Goal: Transaction & Acquisition: Book appointment/travel/reservation

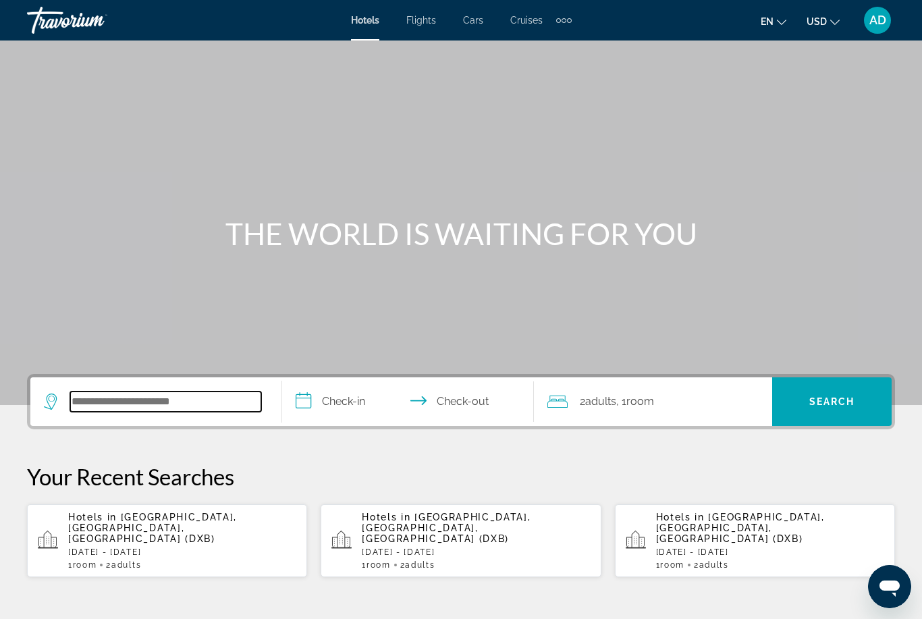
drag, startPoint x: 116, startPoint y: 408, endPoint x: 116, endPoint y: 71, distance: 336.9
click at [116, 408] on input "Search widget" at bounding box center [165, 402] width 191 height 20
click at [113, 401] on input "Search widget" at bounding box center [165, 402] width 191 height 20
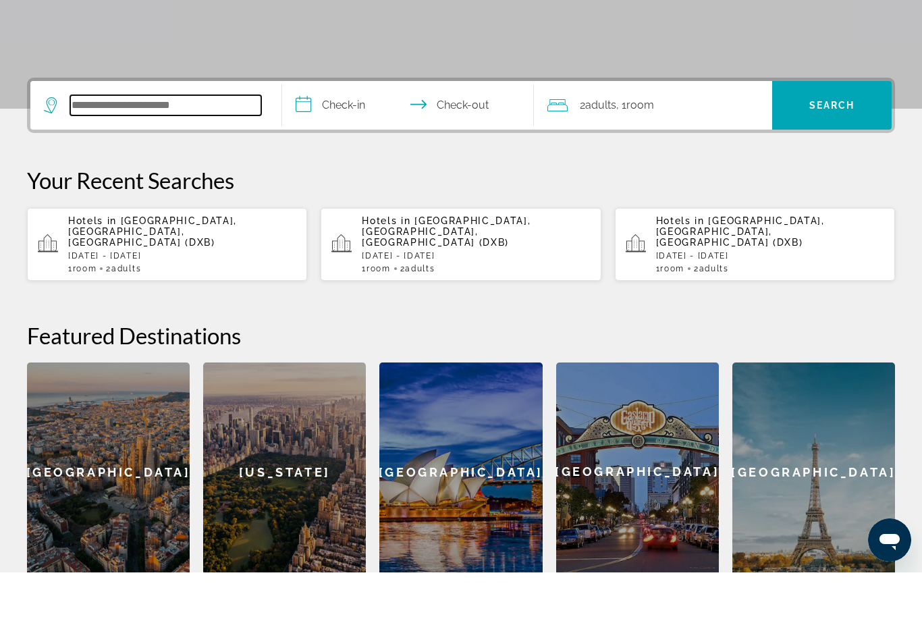
scroll to position [284, 0]
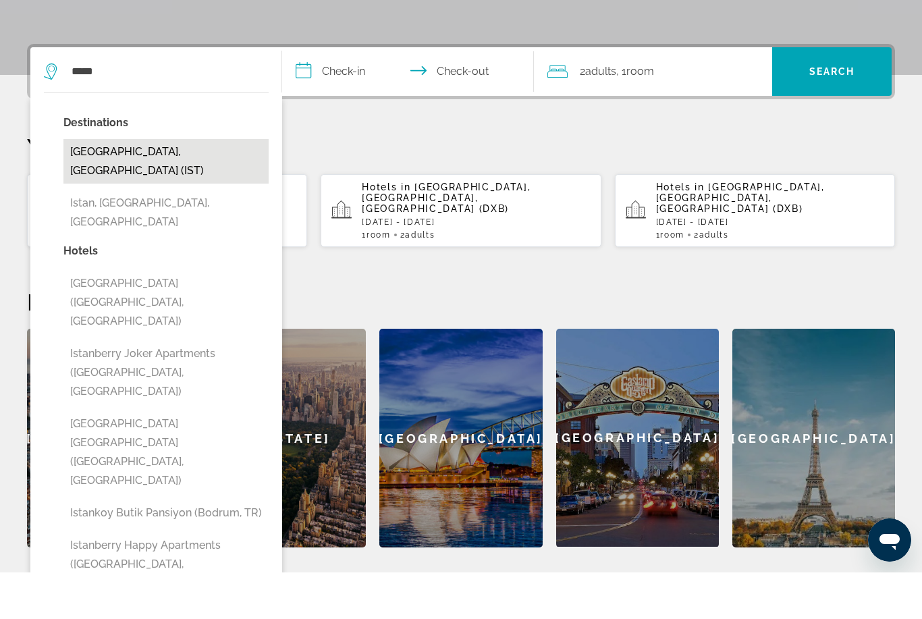
click at [132, 186] on button "[GEOGRAPHIC_DATA], [GEOGRAPHIC_DATA] (IST)" at bounding box center [165, 208] width 205 height 45
type input "**********"
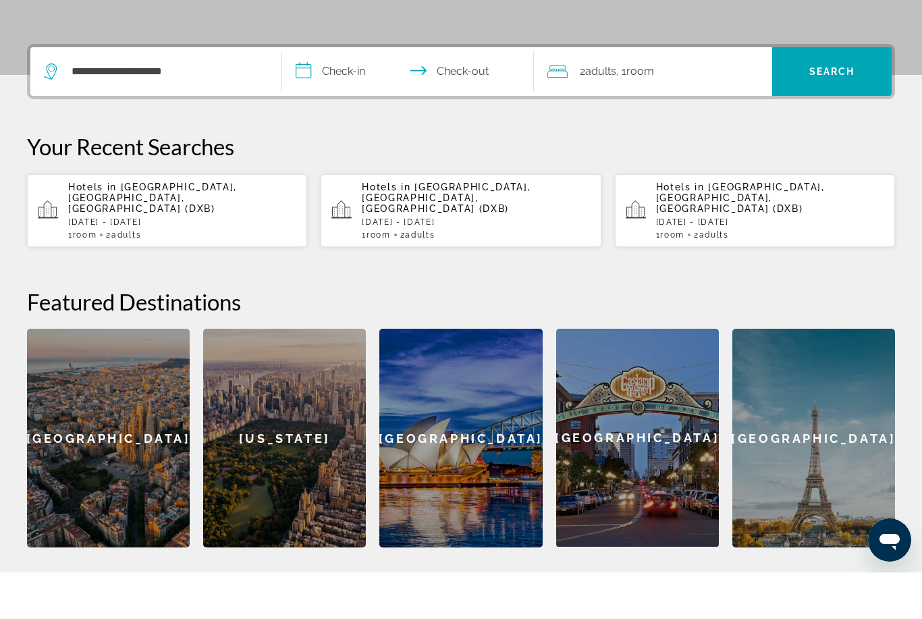
click at [350, 94] on input "**********" at bounding box center [410, 120] width 257 height 53
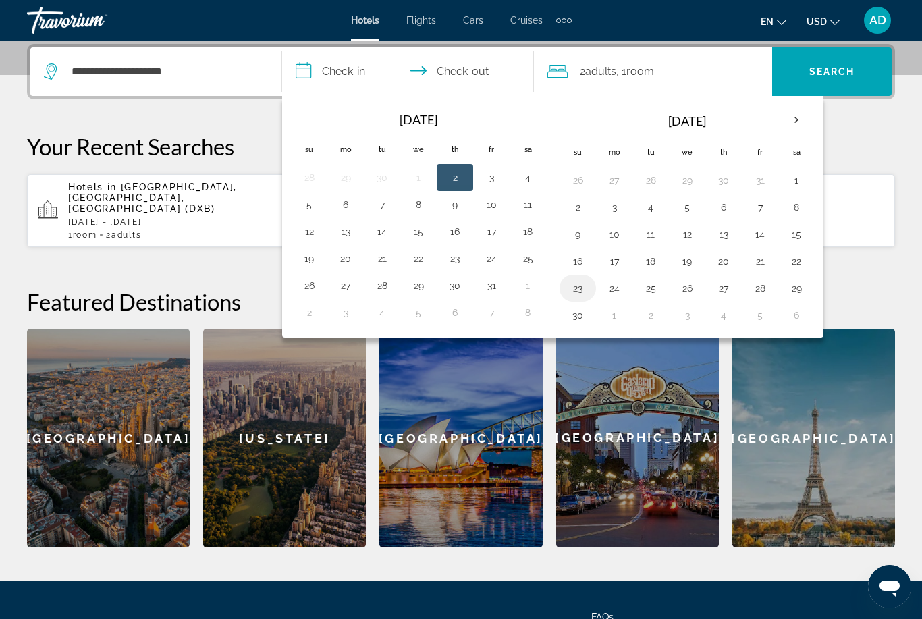
click at [576, 290] on button "23" at bounding box center [578, 288] width 22 height 19
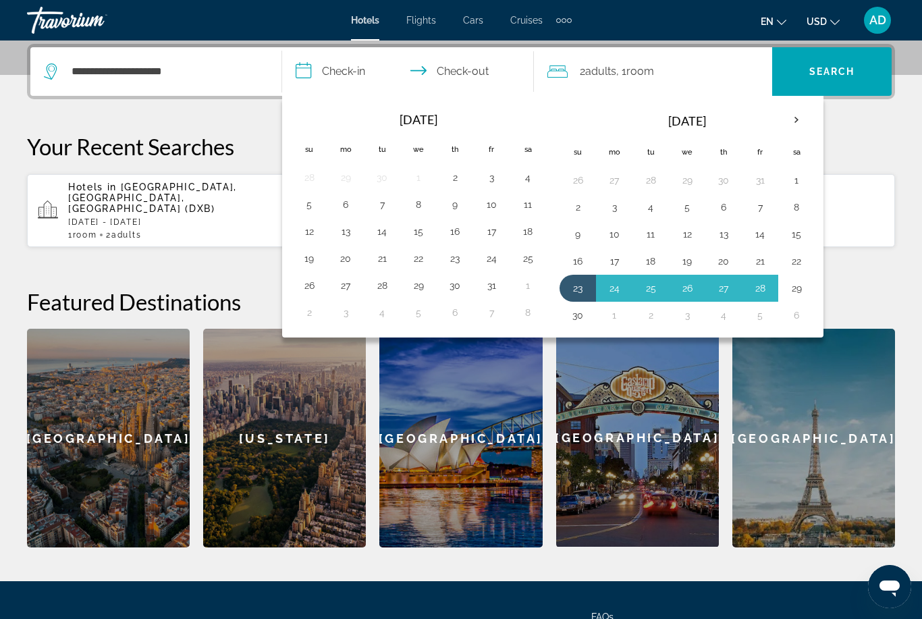
click at [805, 292] on button "29" at bounding box center [797, 288] width 22 height 19
type input "**********"
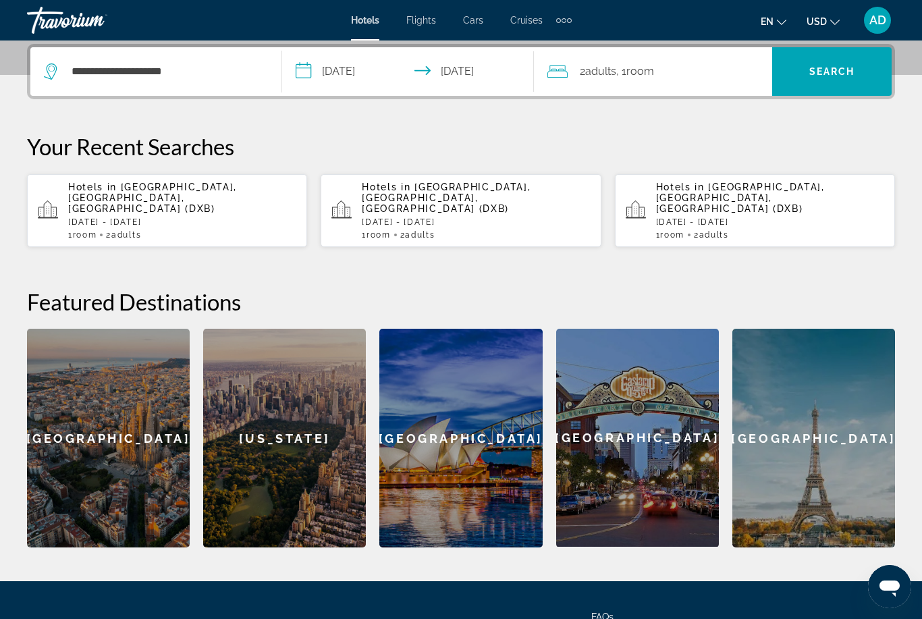
click at [626, 65] on span ", 1 Room rooms" at bounding box center [635, 71] width 38 height 19
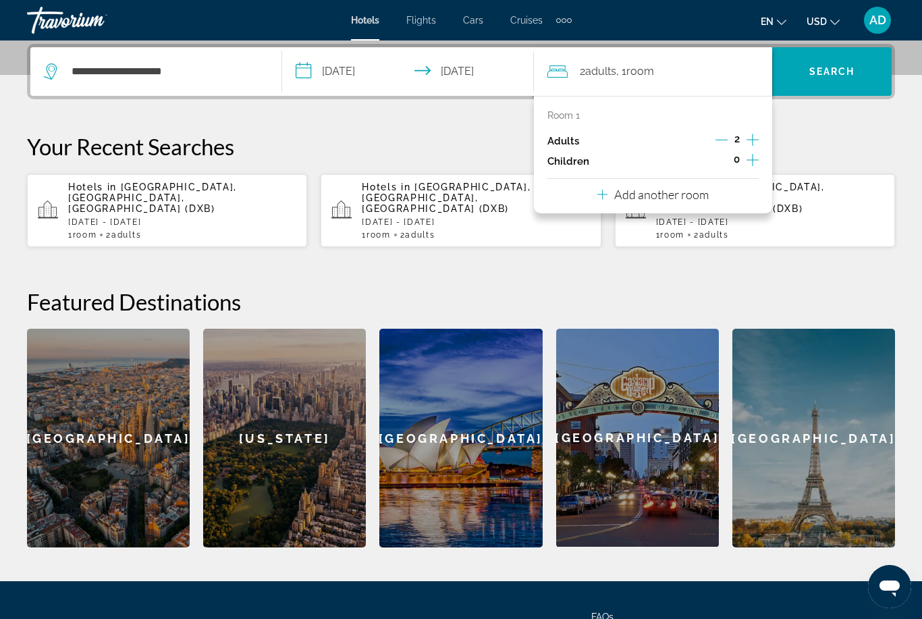
click at [645, 190] on p "Add another room" at bounding box center [661, 194] width 95 height 15
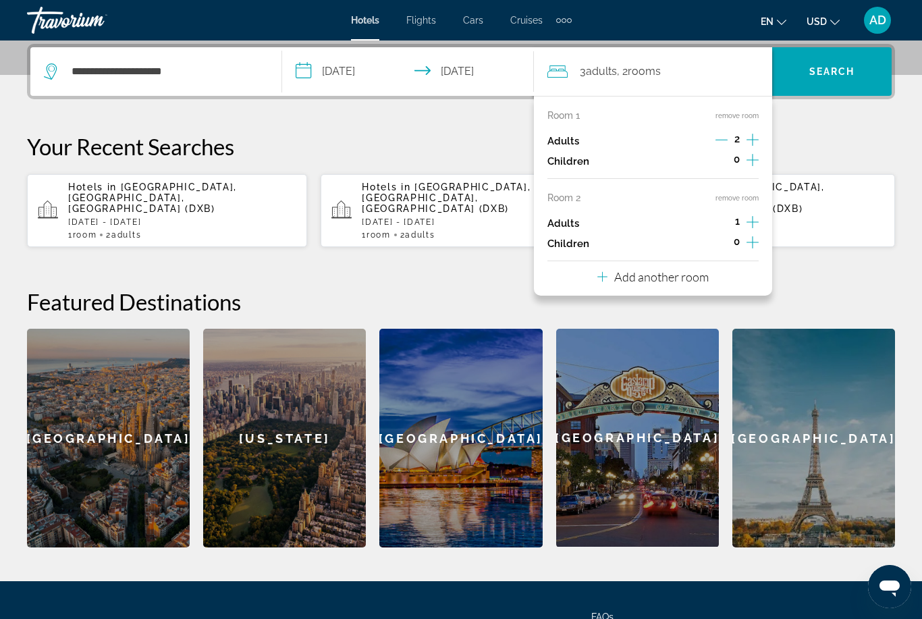
click at [653, 276] on p "Add another room" at bounding box center [661, 276] width 95 height 15
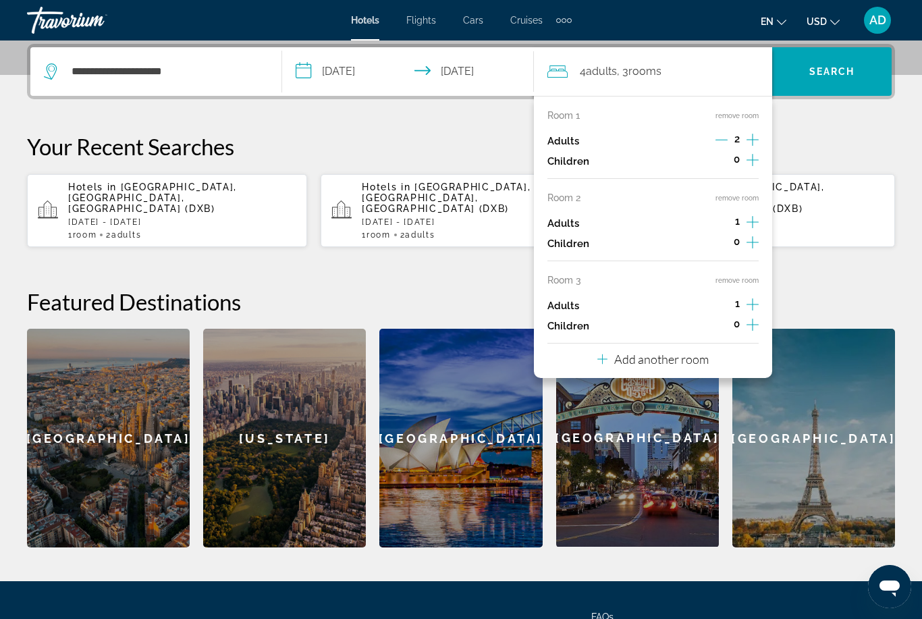
click at [747, 277] on button "remove room" at bounding box center [737, 280] width 43 height 9
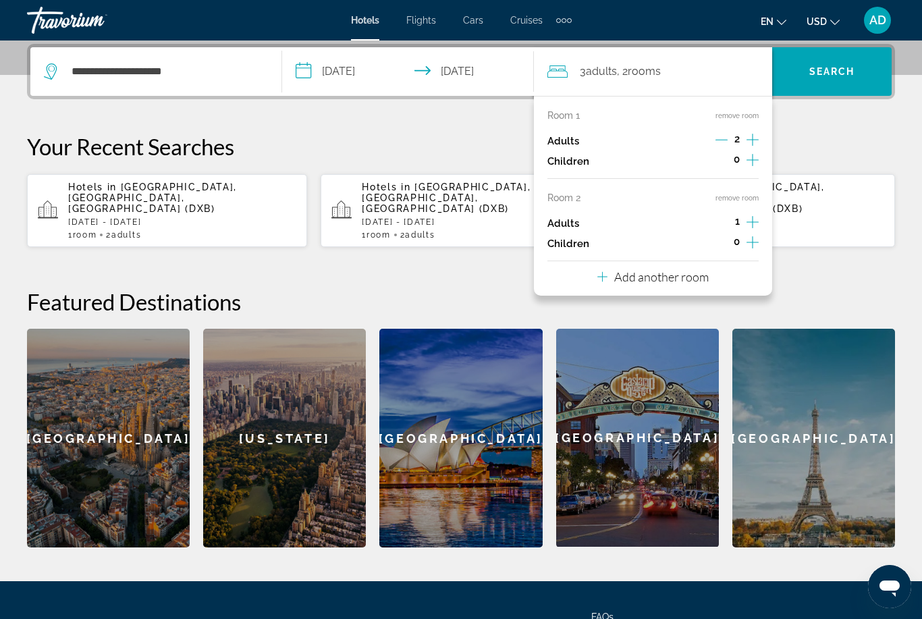
click at [749, 198] on button "remove room" at bounding box center [737, 198] width 43 height 9
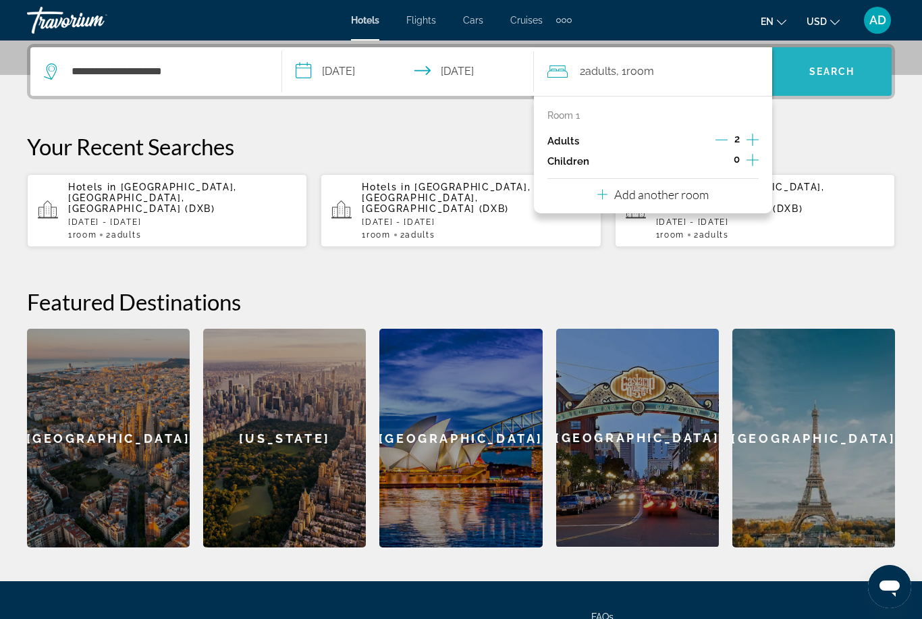
click at [818, 74] on span "Search" at bounding box center [832, 71] width 46 height 11
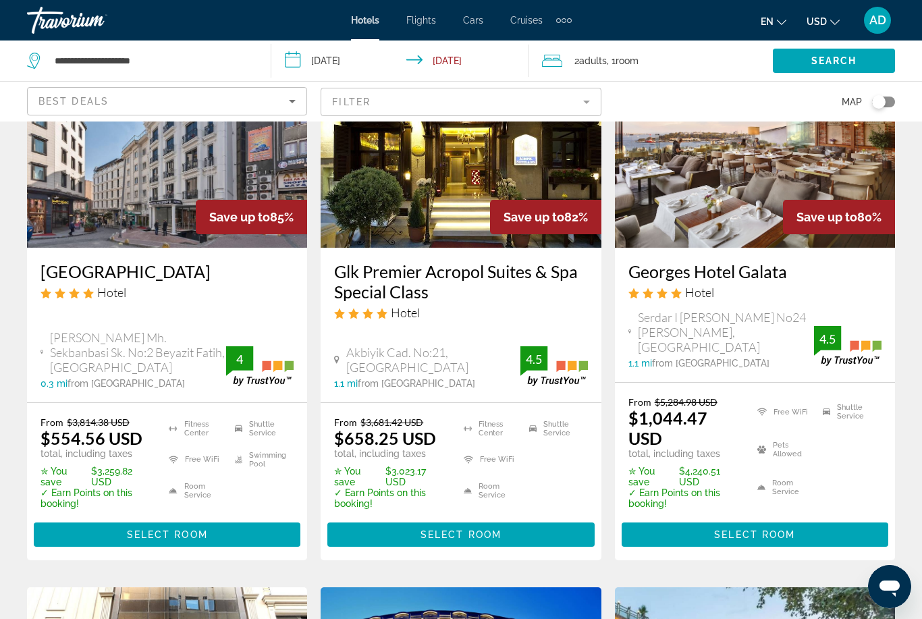
scroll to position [723, 0]
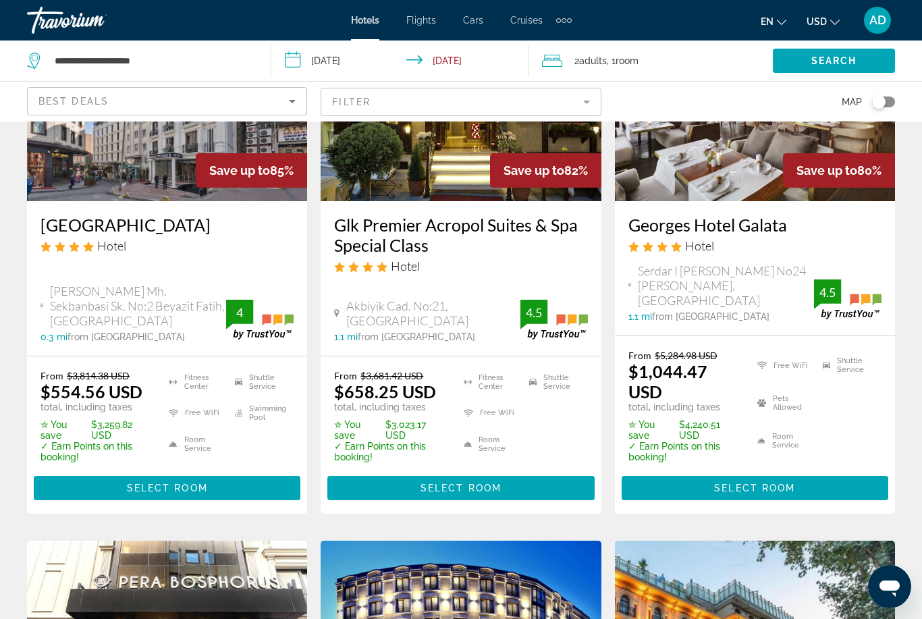
click at [378, 101] on mat-form-field "Filter" at bounding box center [461, 102] width 280 height 28
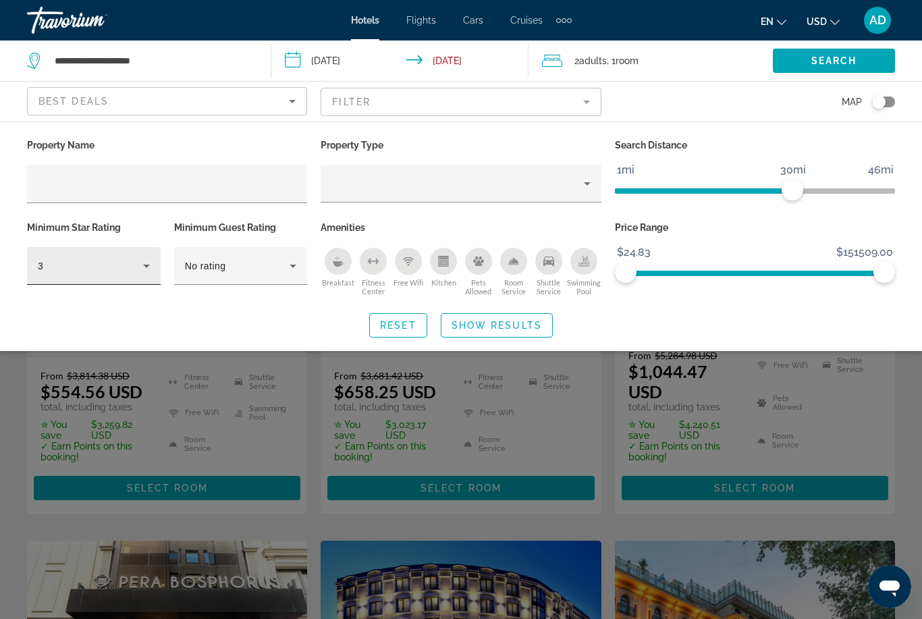
click at [150, 277] on div "3" at bounding box center [94, 266] width 134 height 38
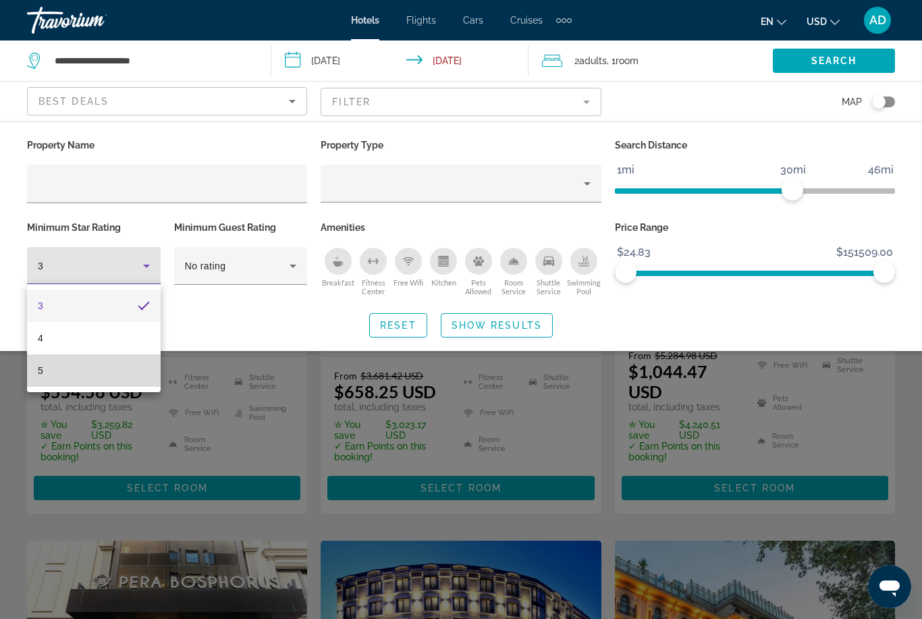
click at [113, 366] on mat-option "5" at bounding box center [94, 370] width 134 height 32
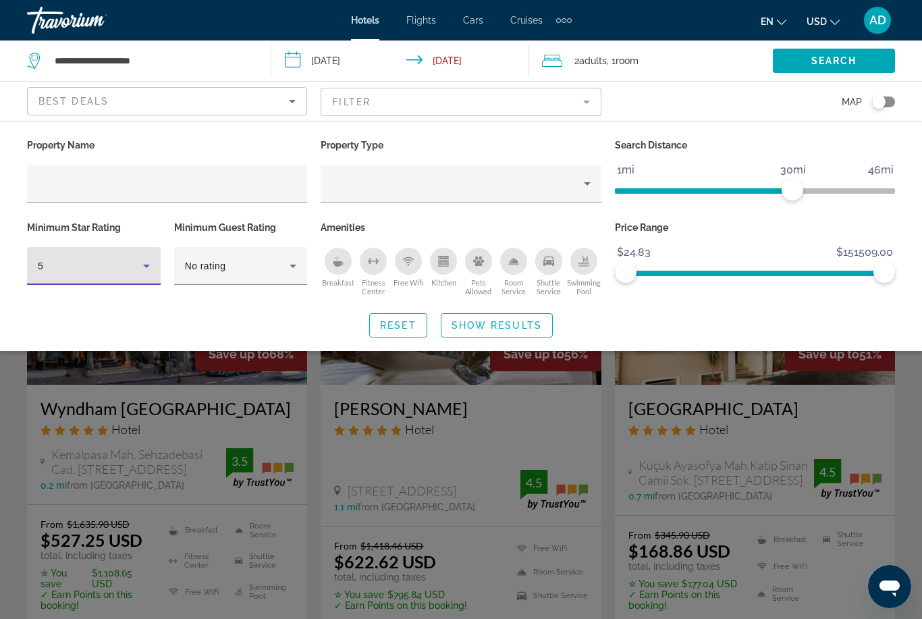
click at [539, 328] on span "Show Results" at bounding box center [497, 325] width 90 height 11
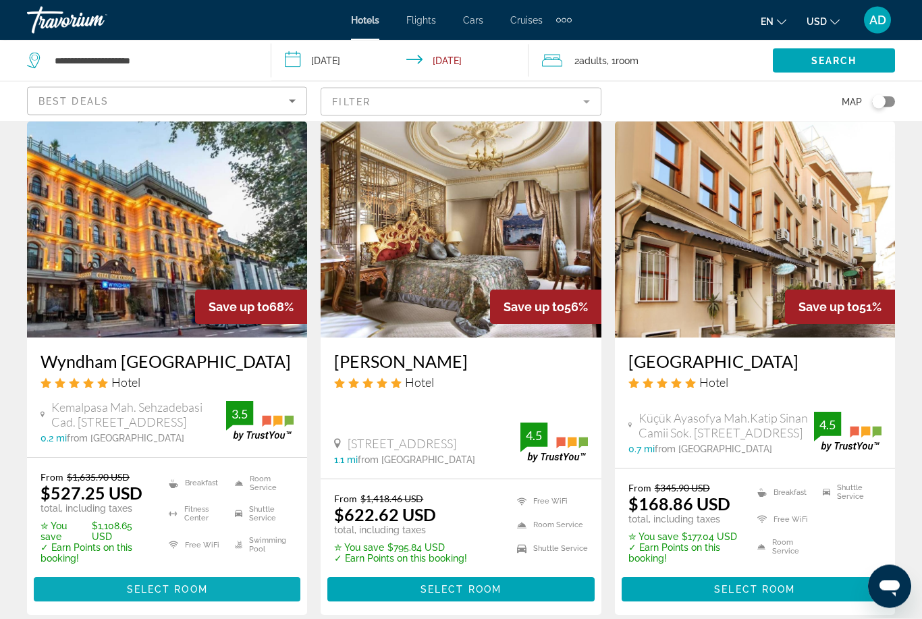
scroll to position [47, 0]
click at [79, 606] on span "Main content" at bounding box center [167, 589] width 267 height 32
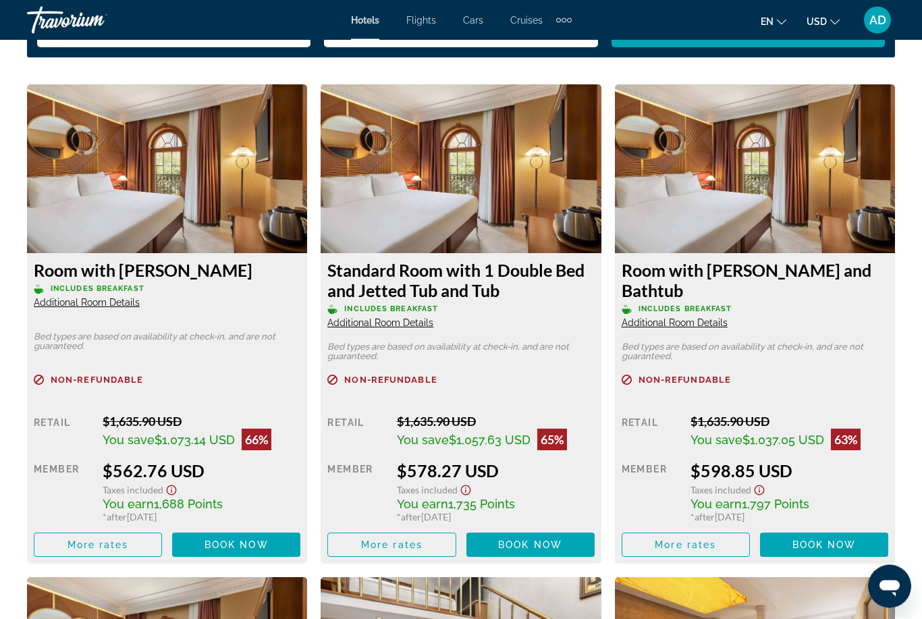
scroll to position [2063, 0]
click at [258, 547] on span "Book now" at bounding box center [237, 544] width 64 height 11
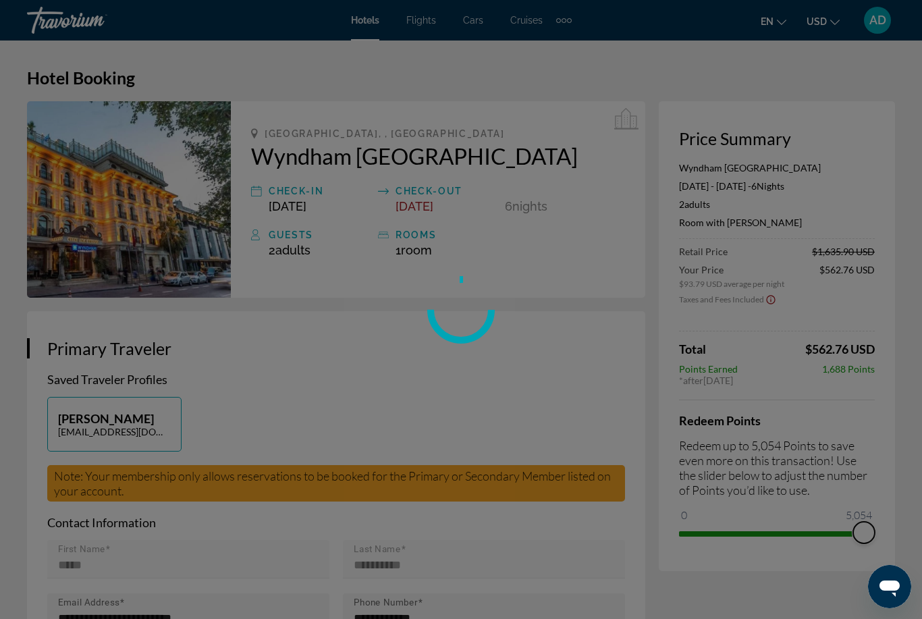
drag, startPoint x: 686, startPoint y: 519, endPoint x: 921, endPoint y: 566, distance: 240.2
click at [921, 566] on div "Skip to main content Hotels Flights Cars Cruises Activities Hotels Flights Cars…" at bounding box center [461, 309] width 922 height 619
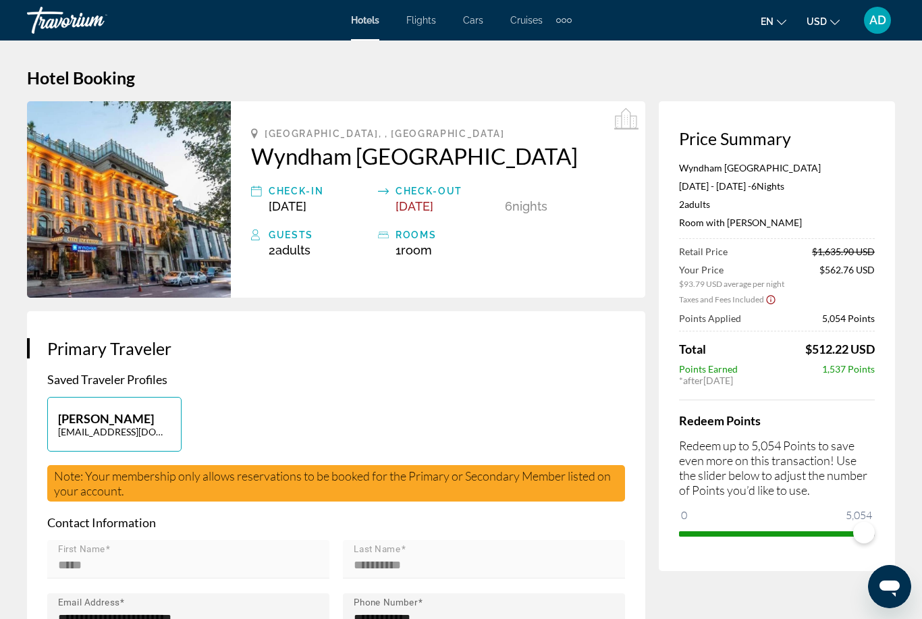
click at [421, 20] on span "Flights" at bounding box center [421, 20] width 30 height 11
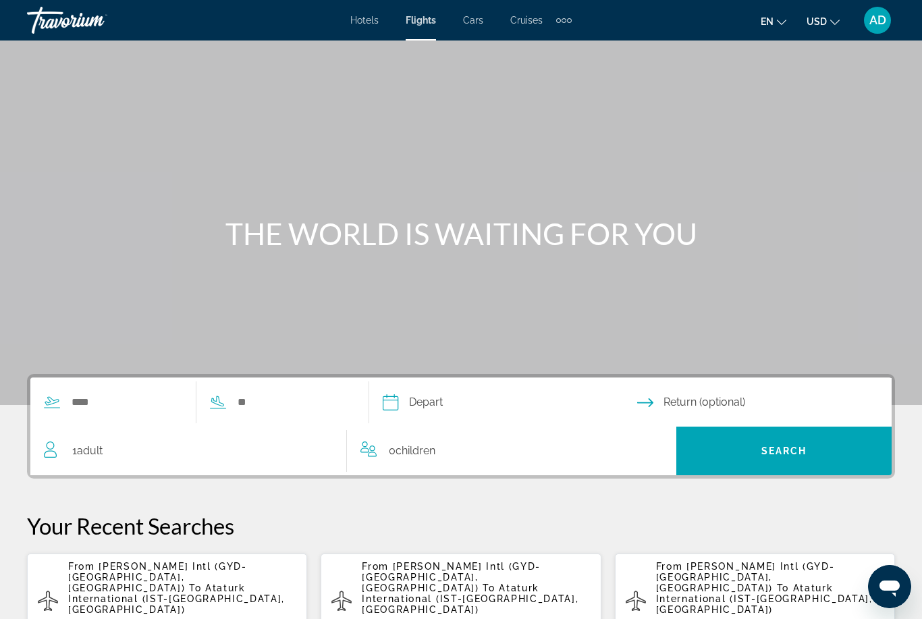
click at [478, 23] on span "Cars" at bounding box center [473, 20] width 20 height 11
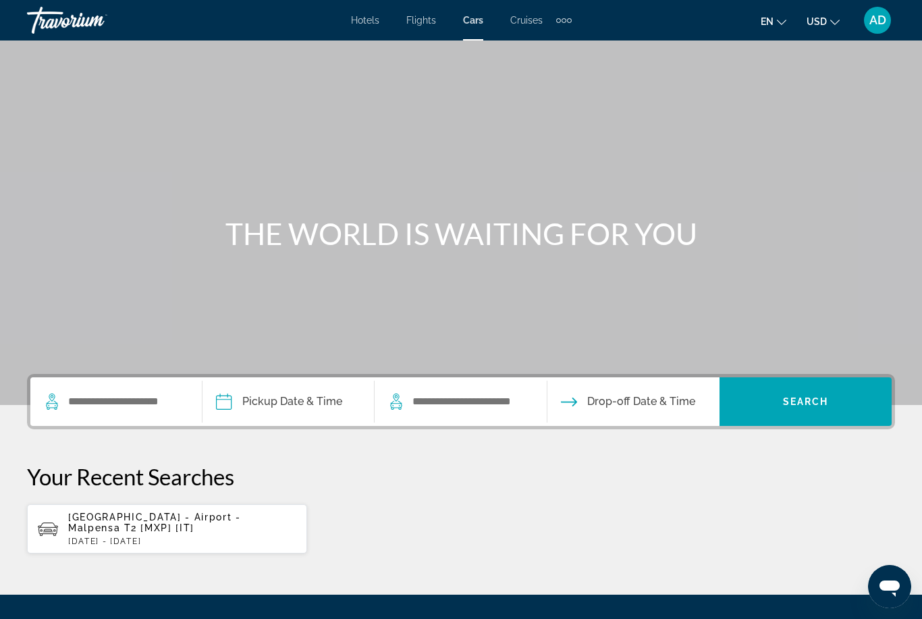
click at [516, 22] on span "Cruises" at bounding box center [526, 20] width 32 height 11
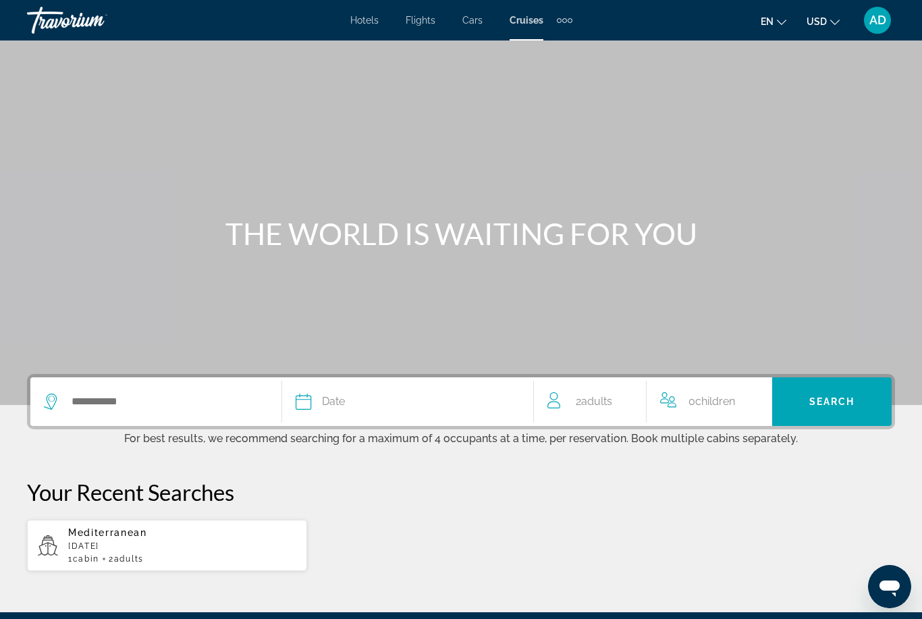
click at [565, 21] on div "Extra navigation items" at bounding box center [564, 20] width 5 height 5
click at [556, 53] on link "Activities" at bounding box center [542, 45] width 53 height 24
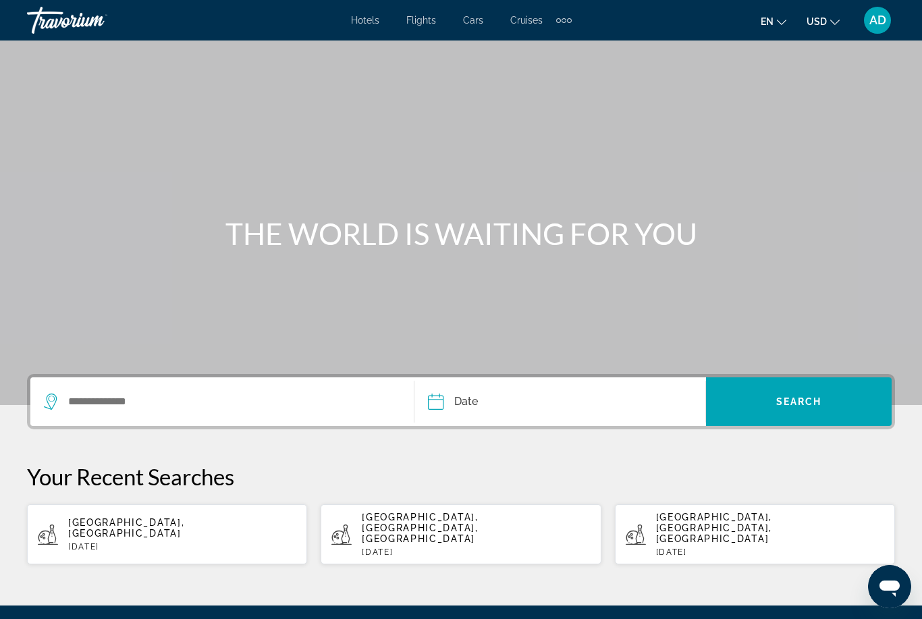
scroll to position [43, 0]
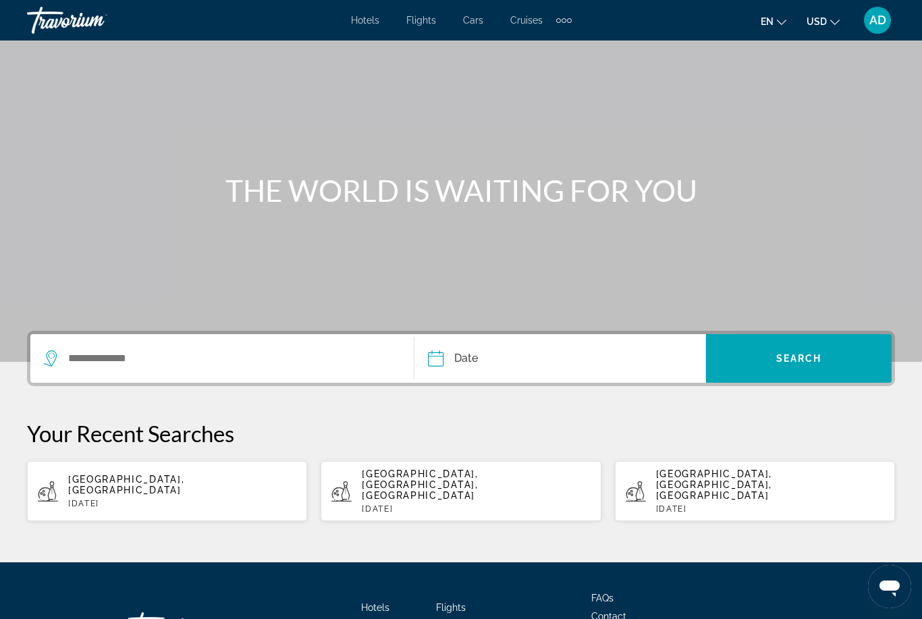
click at [414, 0] on mat-toolbar "Hotels Flights Cars Cruises Activities Hotels Flights Cars Cruises Activities e…" at bounding box center [461, 20] width 922 height 41
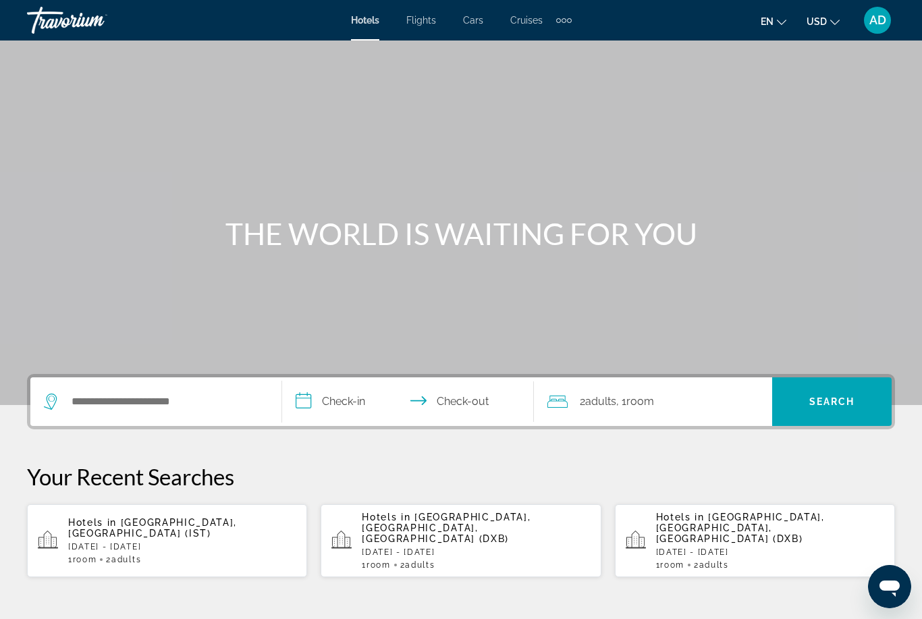
click at [223, 555] on div "1 Room rooms 2 Adult Adults" at bounding box center [182, 559] width 228 height 9
